Goal: Task Accomplishment & Management: Manage account settings

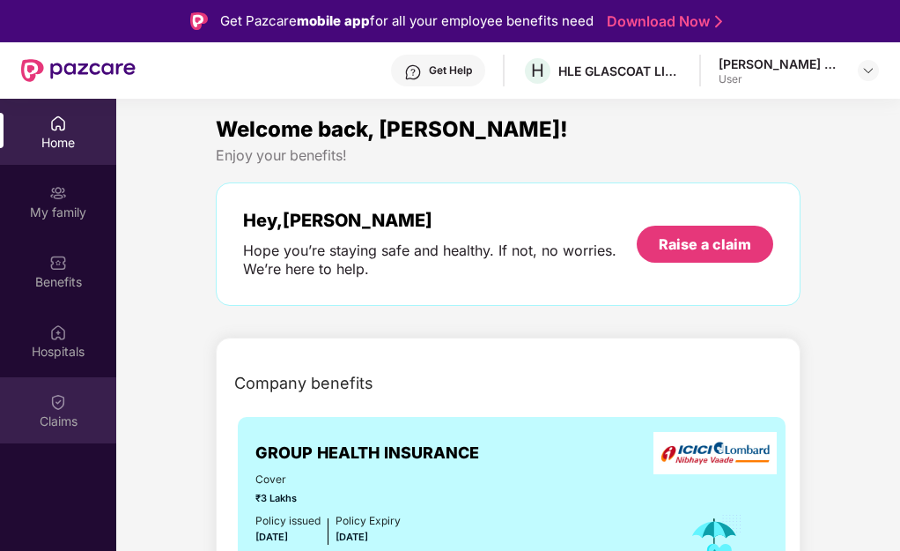
click at [66, 427] on div "Claims" at bounding box center [58, 421] width 116 height 18
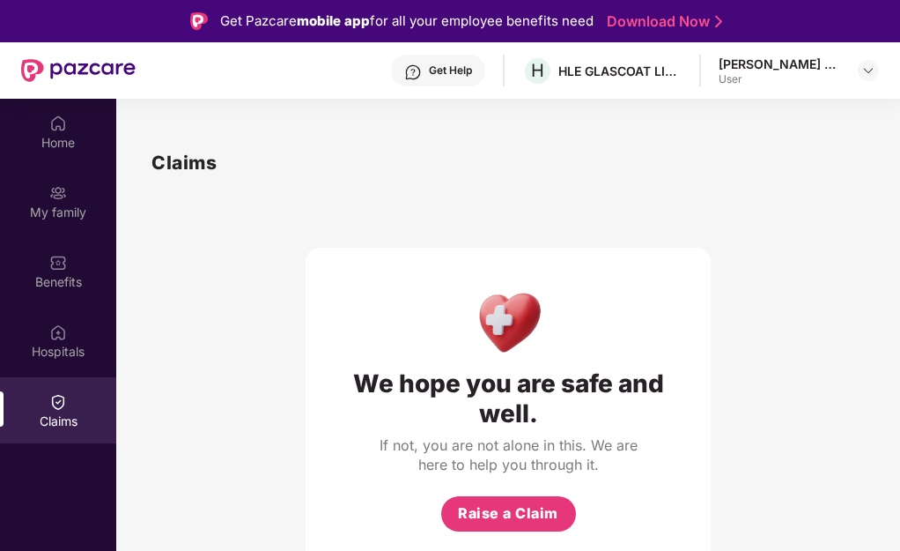
click at [189, 165] on h1 "Claims" at bounding box center [184, 162] width 65 height 29
click at [851, 72] on div "[PERSON_NAME] Bhai [PERSON_NAME] User" at bounding box center [799, 71] width 160 height 31
click at [855, 74] on div "[PERSON_NAME] Bhai [PERSON_NAME] User" at bounding box center [799, 71] width 160 height 31
click at [858, 70] on div "[PERSON_NAME] Bhai [PERSON_NAME] User" at bounding box center [799, 71] width 160 height 31
click at [869, 73] on img at bounding box center [869, 70] width 14 height 14
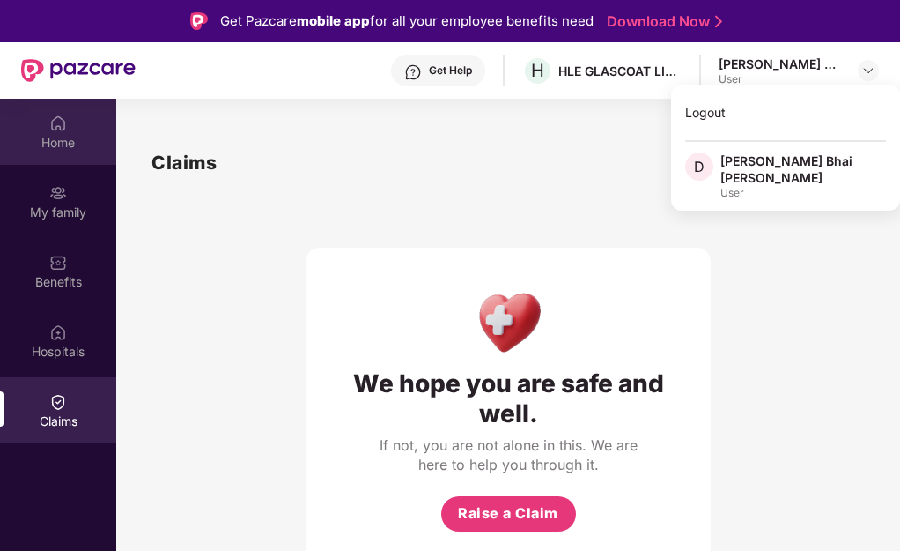
click at [70, 138] on div "Home" at bounding box center [58, 143] width 116 height 18
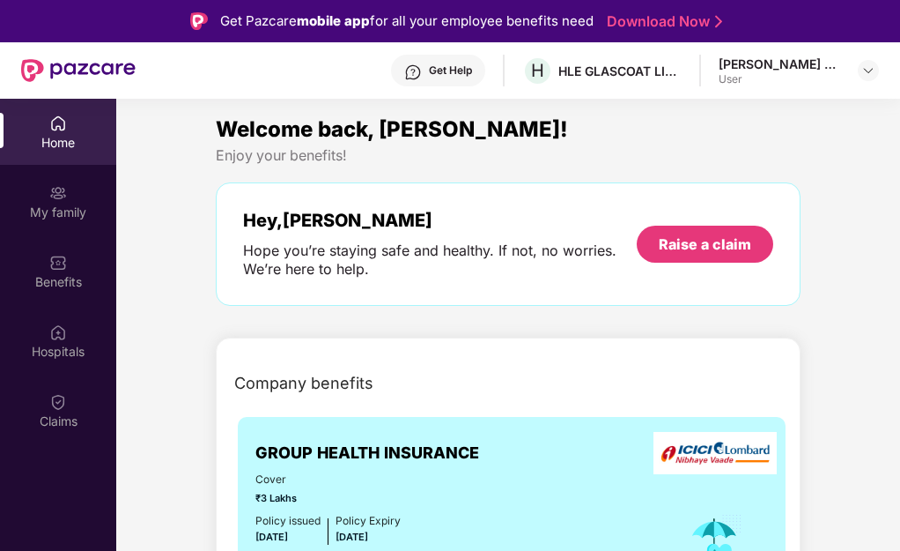
click at [847, 69] on div "[PERSON_NAME] Bhai [PERSON_NAME] User" at bounding box center [799, 71] width 160 height 31
click at [874, 72] on img at bounding box center [869, 70] width 14 height 14
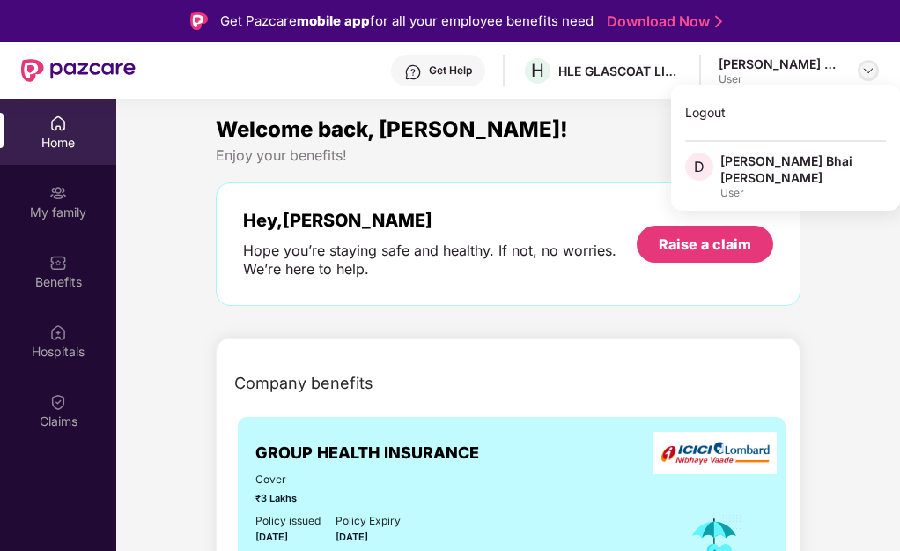
click at [874, 68] on img at bounding box center [869, 70] width 14 height 14
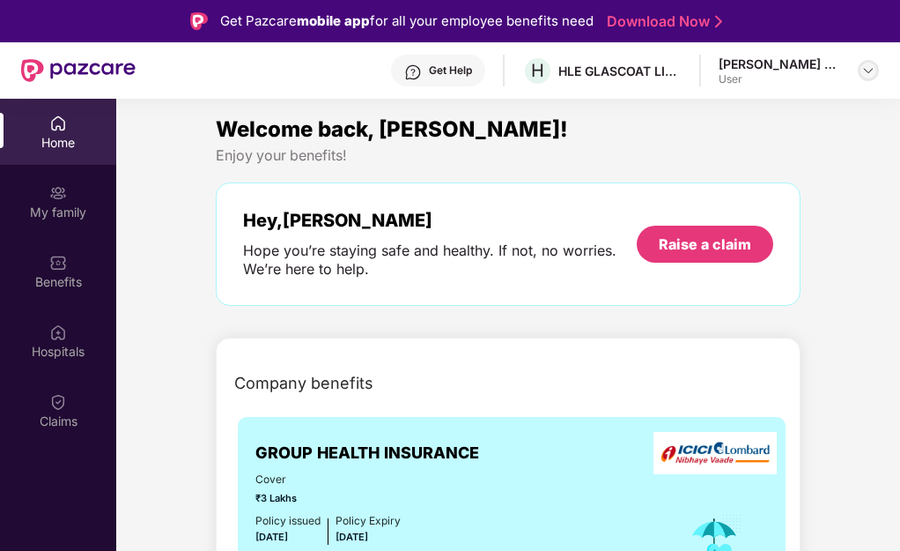
click at [875, 64] on img at bounding box center [869, 70] width 14 height 14
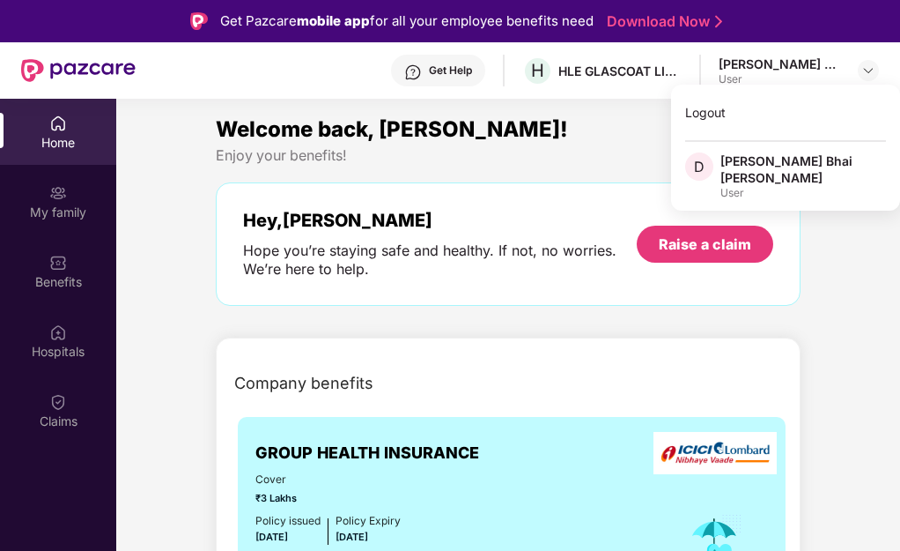
click at [708, 167] on span "D" at bounding box center [699, 166] width 28 height 28
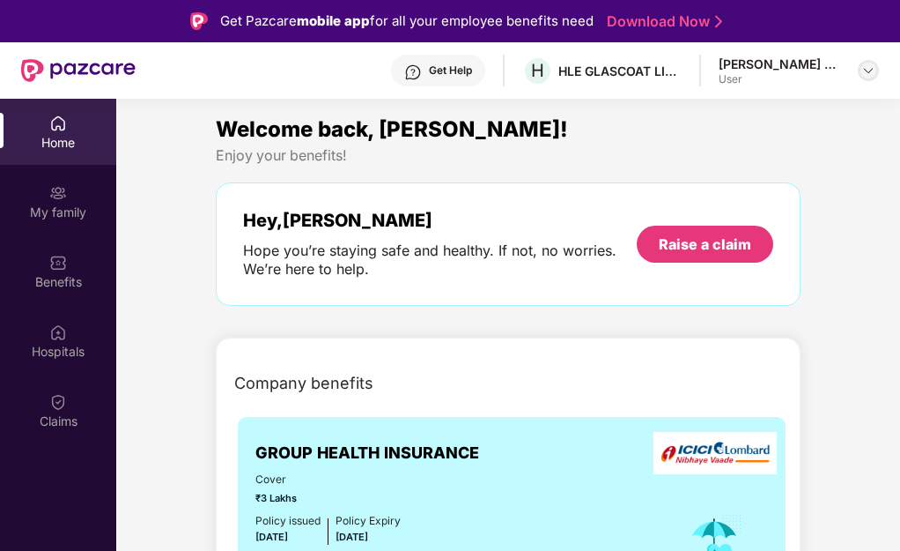
click at [869, 64] on img at bounding box center [869, 70] width 14 height 14
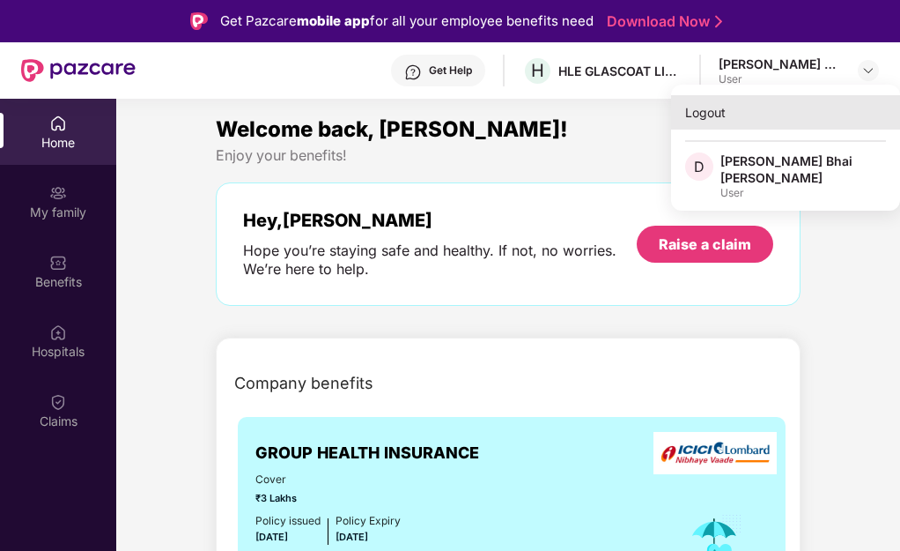
click at [725, 112] on div "Logout" at bounding box center [785, 112] width 229 height 34
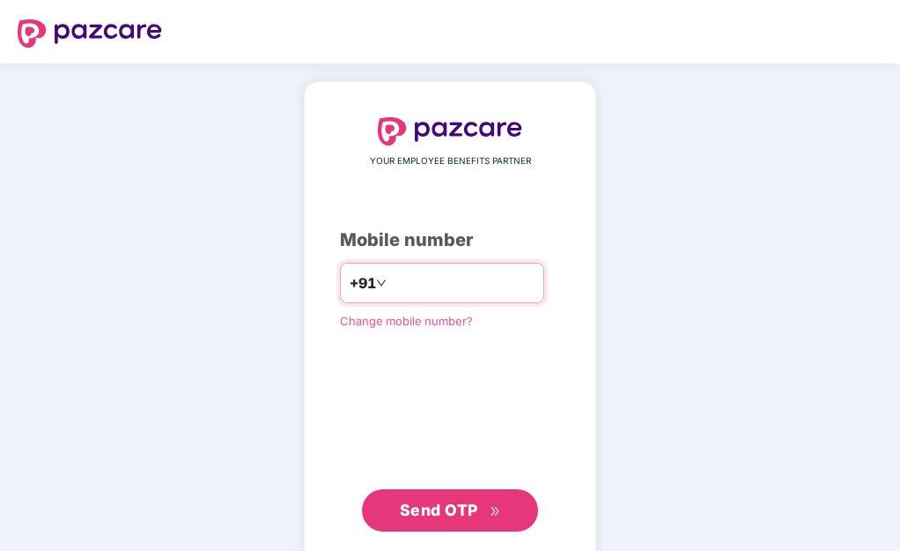
click at [396, 281] on input "number" at bounding box center [462, 283] width 144 height 28
type input "**********"
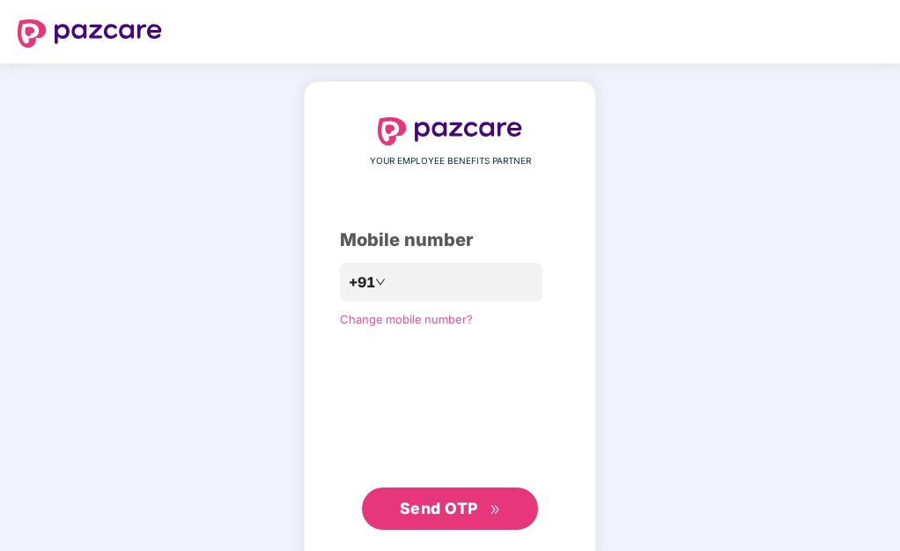
click at [432, 503] on span "Send OTP" at bounding box center [439, 508] width 78 height 19
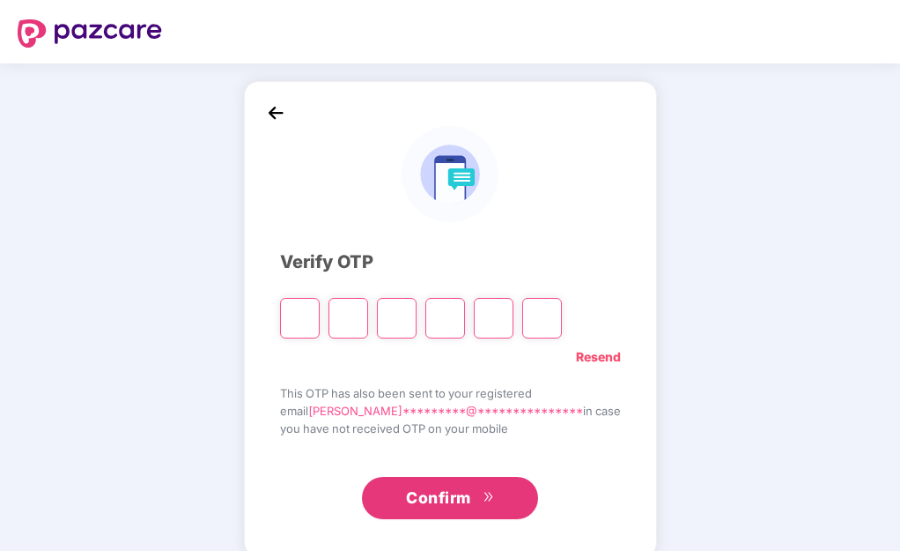
type input "*"
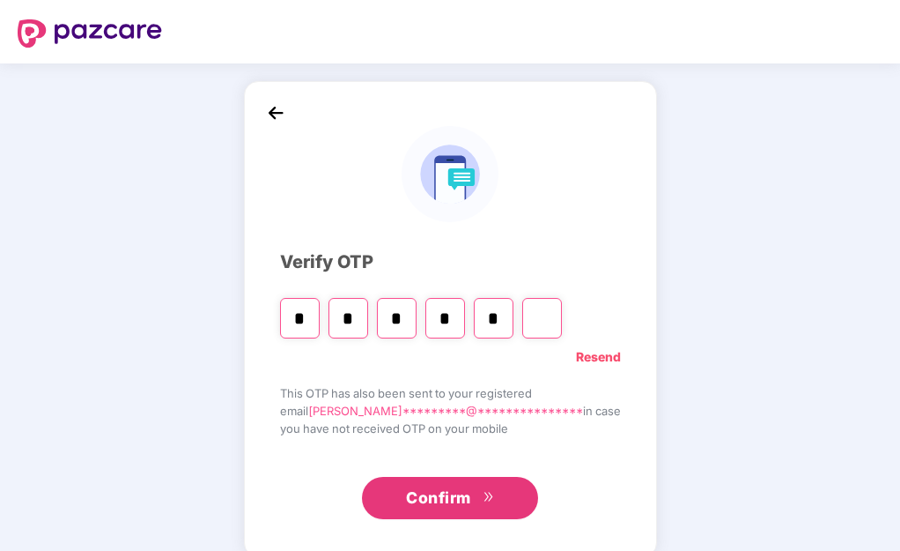
type input "*"
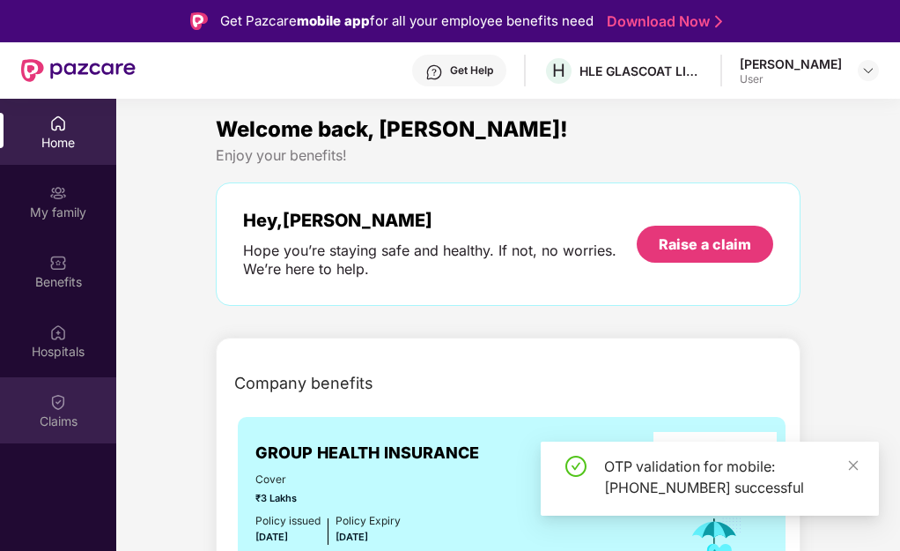
click at [60, 424] on div "Claims" at bounding box center [58, 421] width 116 height 18
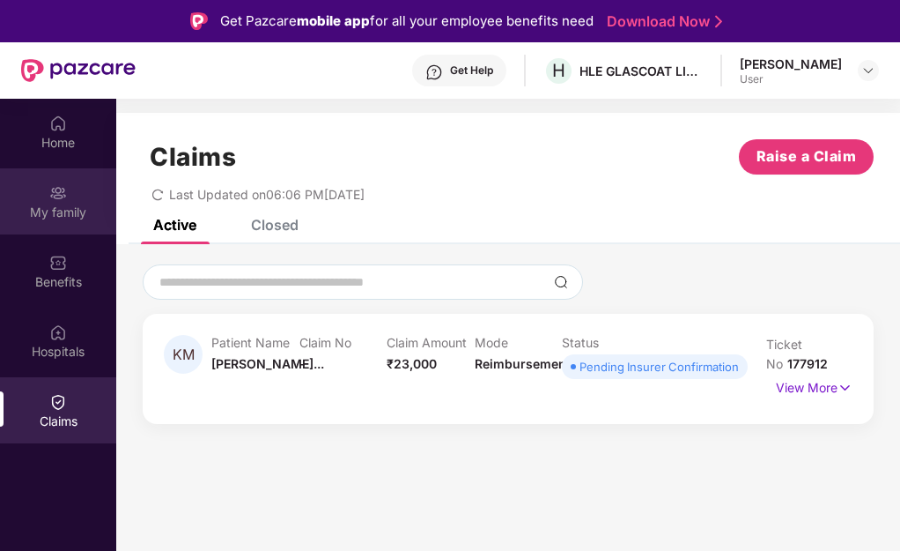
click at [66, 196] on img at bounding box center [58, 193] width 18 height 18
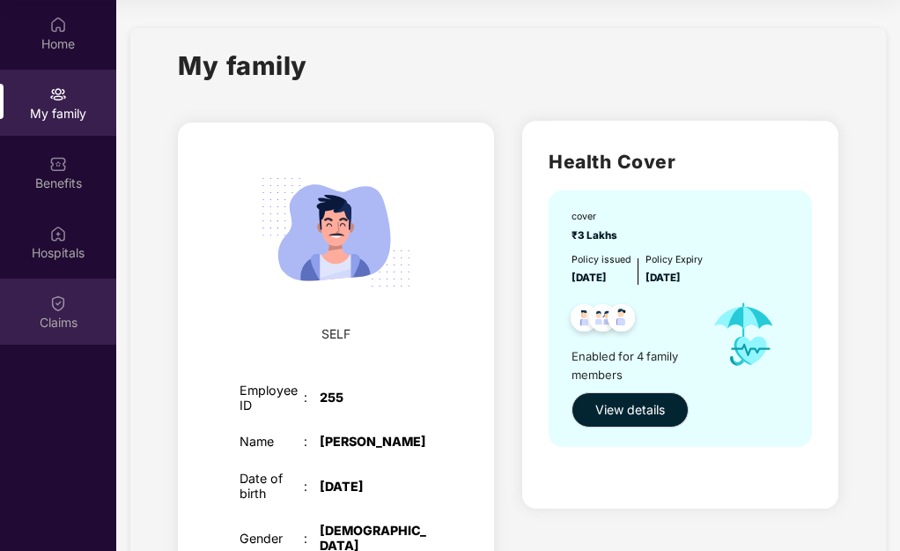
click at [51, 294] on img at bounding box center [58, 303] width 18 height 18
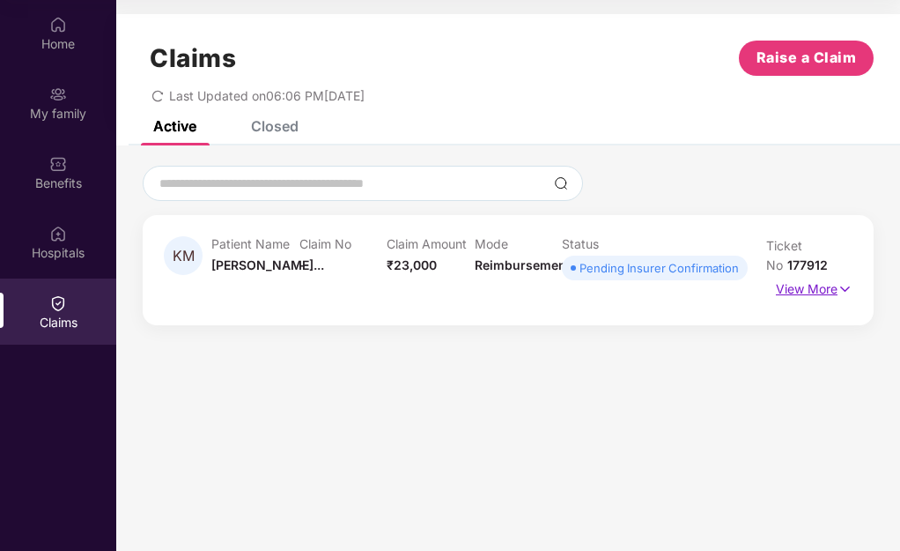
click at [804, 289] on p "View More" at bounding box center [814, 287] width 77 height 24
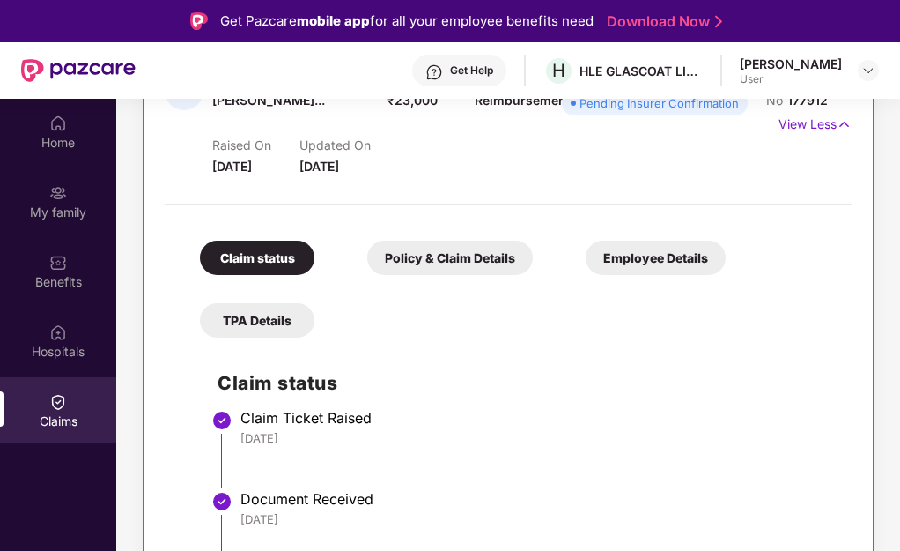
scroll to position [352, 0]
